Goal: Transaction & Acquisition: Subscribe to service/newsletter

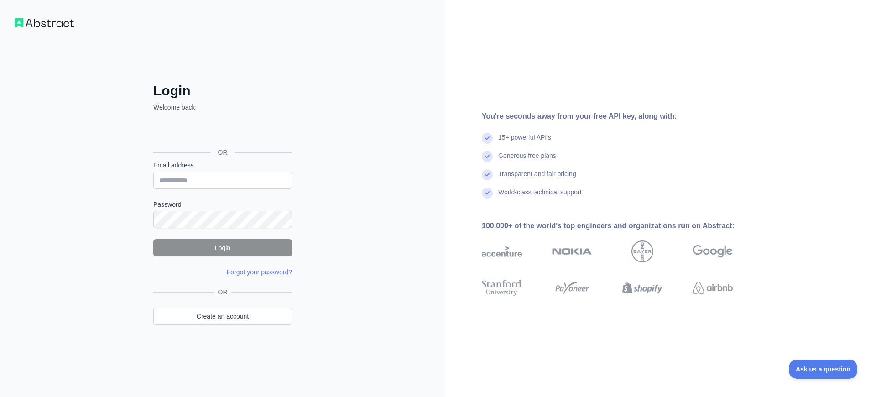
click at [223, 91] on h2 "Login" at bounding box center [222, 91] width 139 height 16
click at [223, 316] on link "Create an account" at bounding box center [222, 316] width 139 height 17
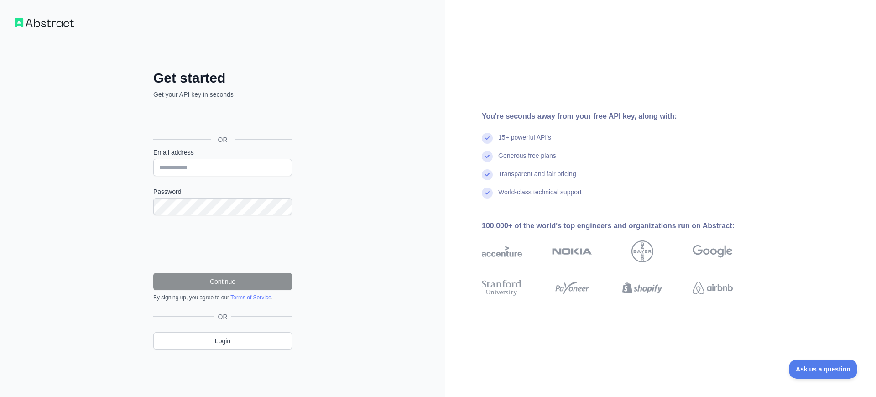
click at [223, 297] on div "By signing up, you agree to our Terms of Service ." at bounding box center [222, 297] width 139 height 7
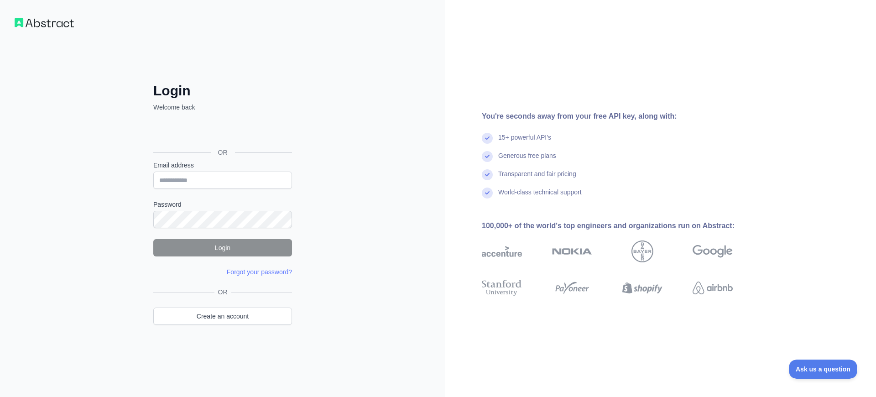
click at [223, 91] on h2 "Login" at bounding box center [222, 91] width 139 height 16
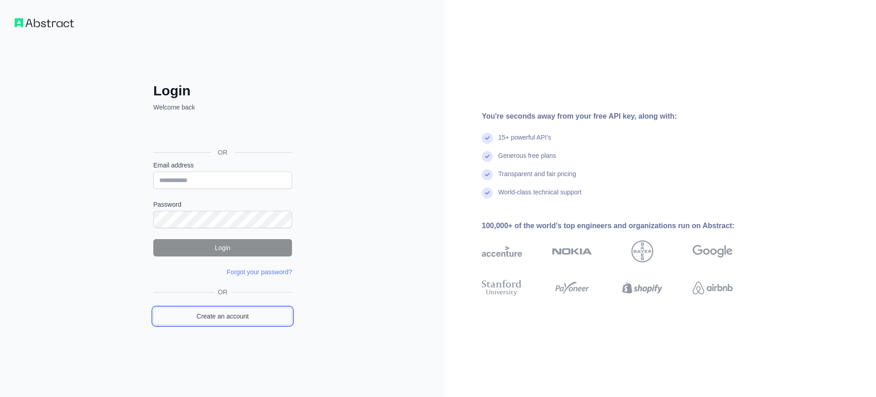
click at [223, 316] on link "Create an account" at bounding box center [222, 316] width 139 height 17
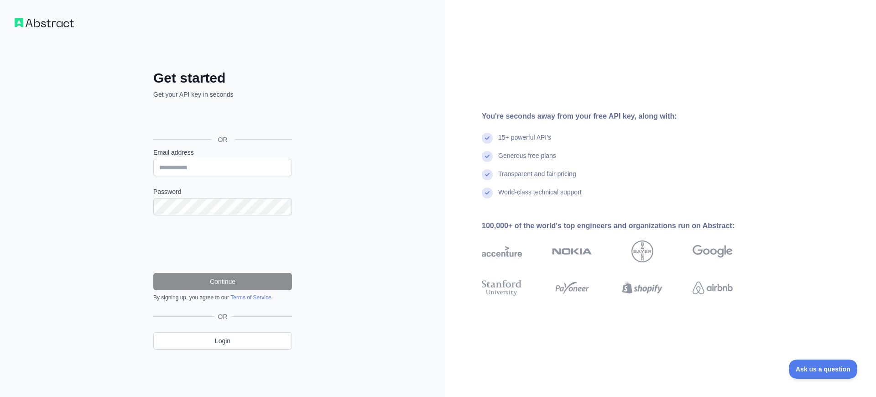
click at [223, 297] on div "By signing up, you agree to our Terms of Service ." at bounding box center [222, 297] width 139 height 7
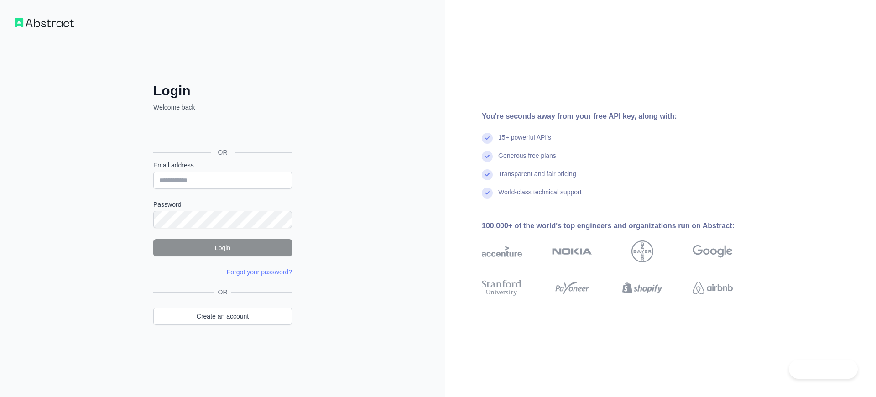
click at [223, 91] on h2 "Login" at bounding box center [222, 91] width 139 height 16
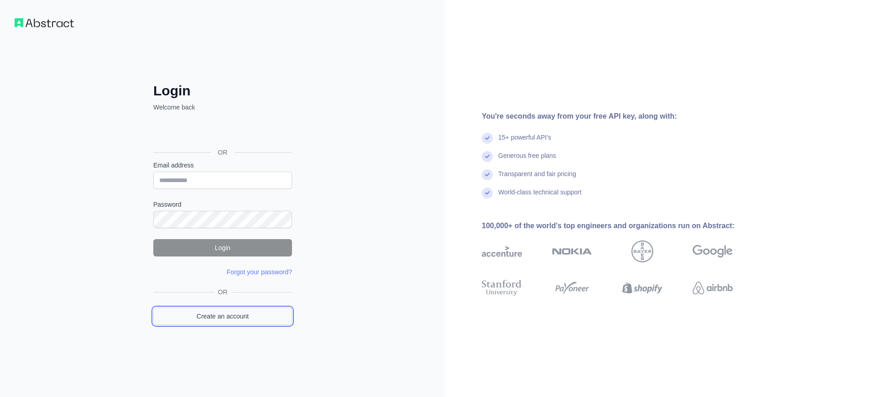
click at [223, 316] on link "Create an account" at bounding box center [222, 316] width 139 height 17
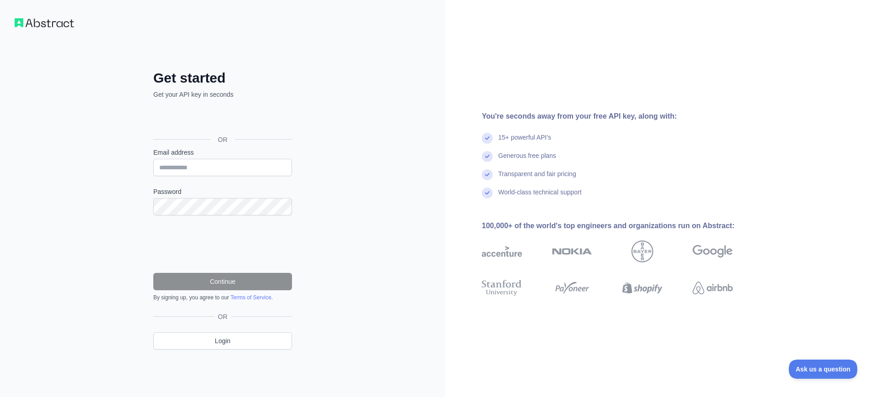
click at [223, 297] on div "By signing up, you agree to our Terms of Service ." at bounding box center [222, 297] width 139 height 7
click at [223, 340] on link "Login" at bounding box center [222, 340] width 139 height 17
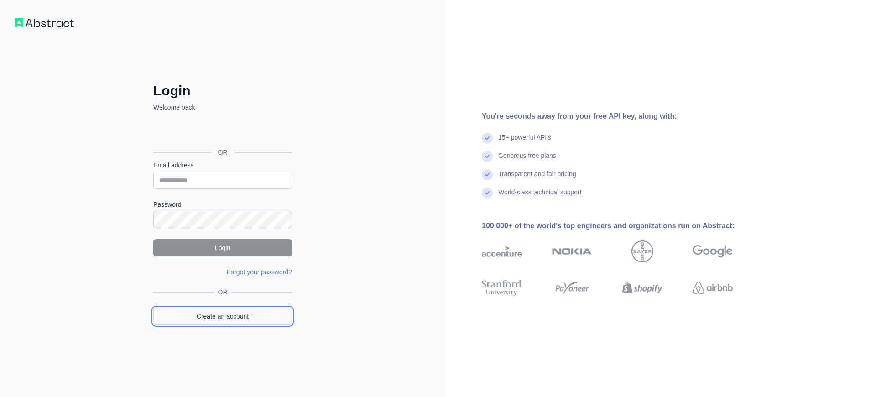
click at [223, 316] on link "Create an account" at bounding box center [222, 316] width 139 height 17
